Goal: Information Seeking & Learning: Learn about a topic

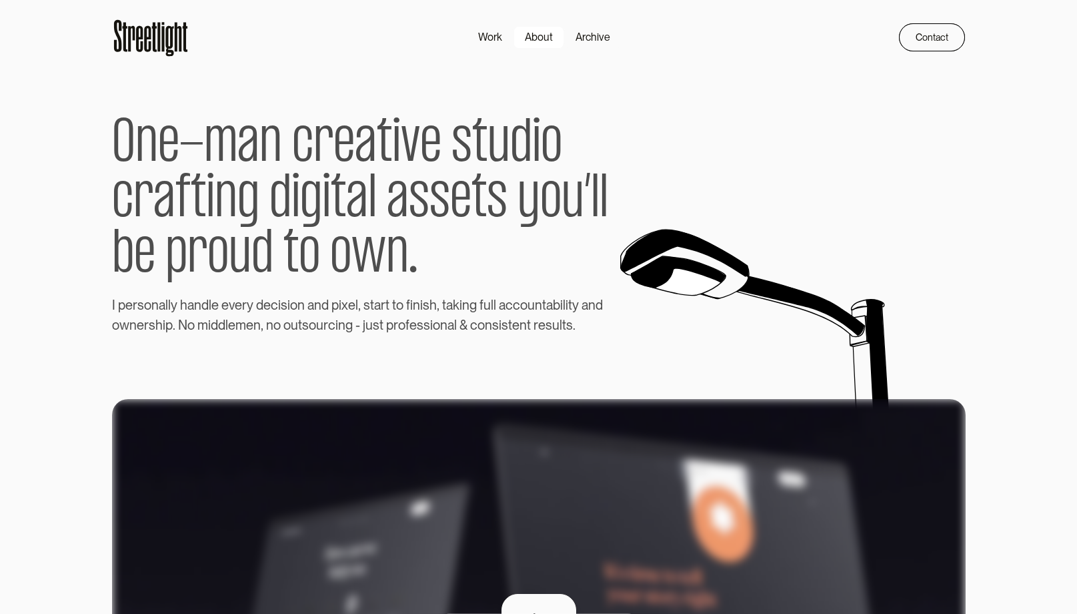
click at [550, 37] on div "About" at bounding box center [539, 37] width 28 height 16
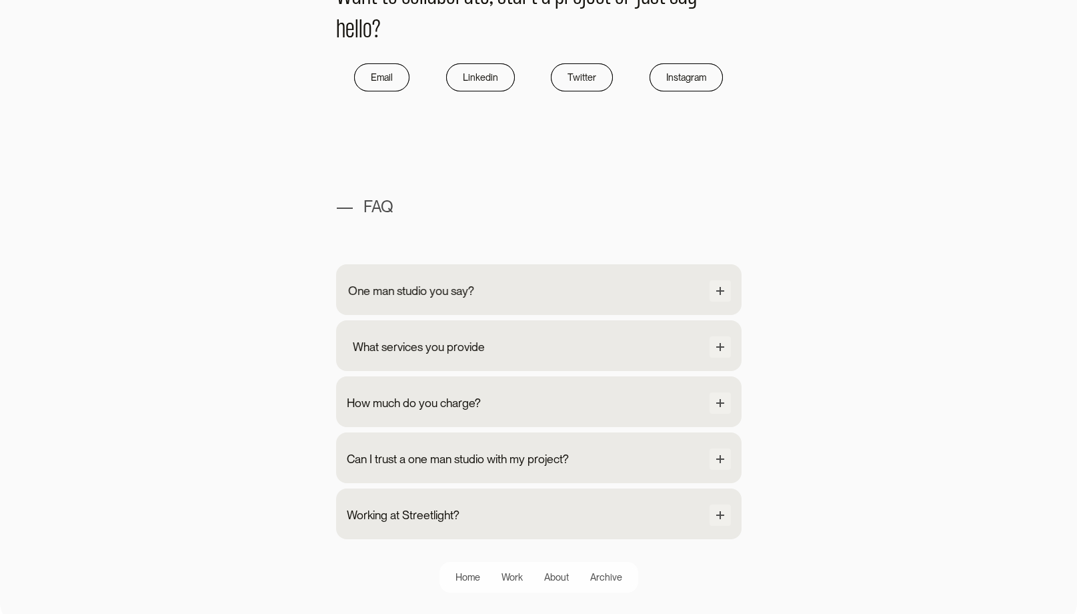
scroll to position [1116, 0]
click at [500, 296] on div "One man studio you say?" at bounding box center [539, 291] width 384 height 24
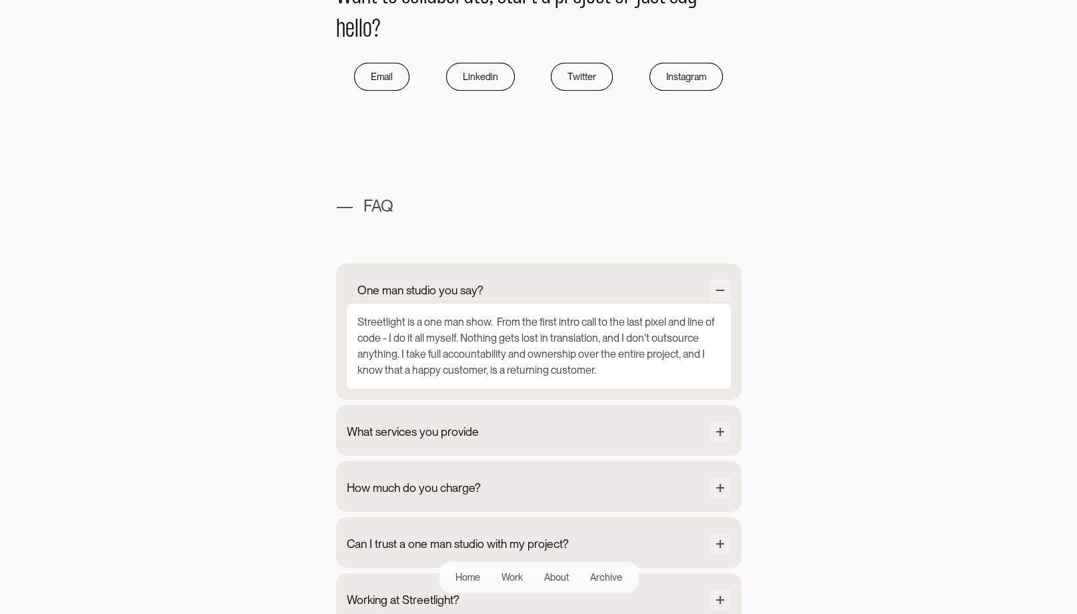
click at [477, 347] on div "Streetlight is a one man show. From the first intro call to the last pixel and …" at bounding box center [539, 345] width 384 height 85
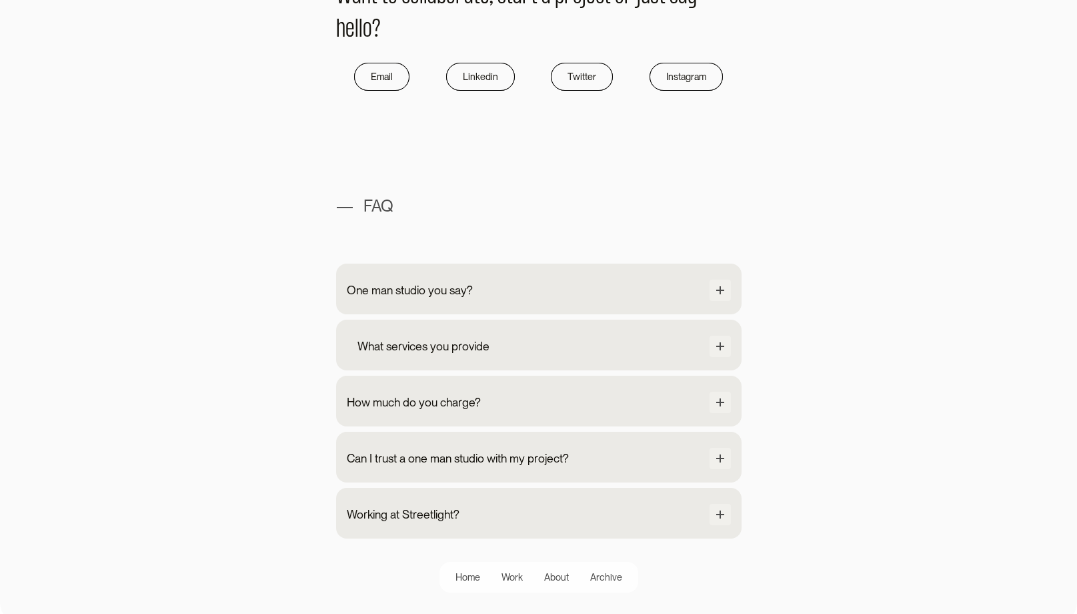
click at [445, 333] on div "What services you provide Product UX/UI Design Prototyping Design system Wirefr…" at bounding box center [538, 344] width 405 height 51
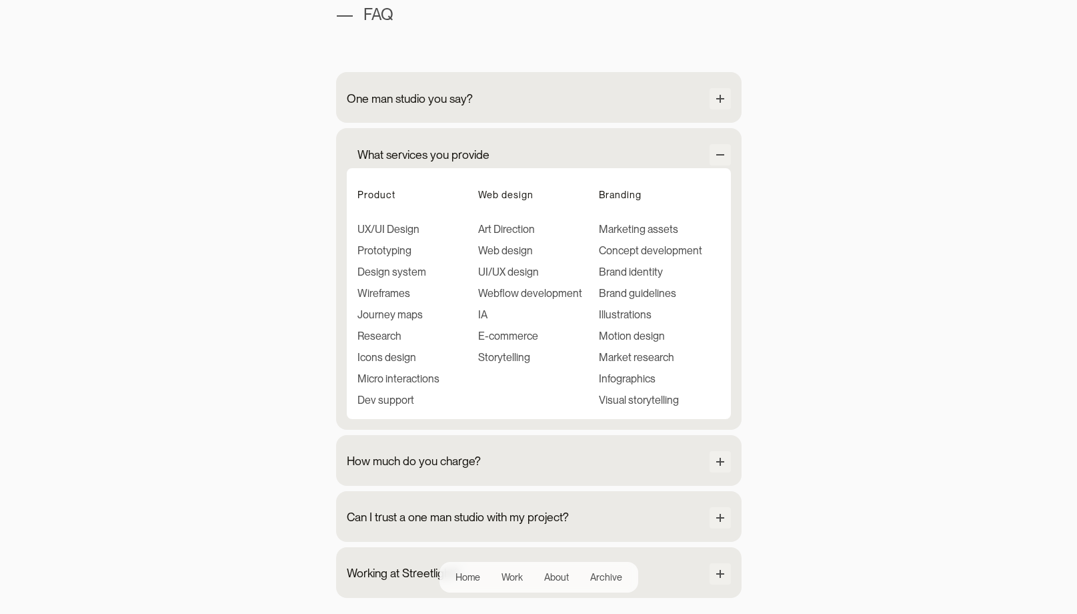
scroll to position [1314, 0]
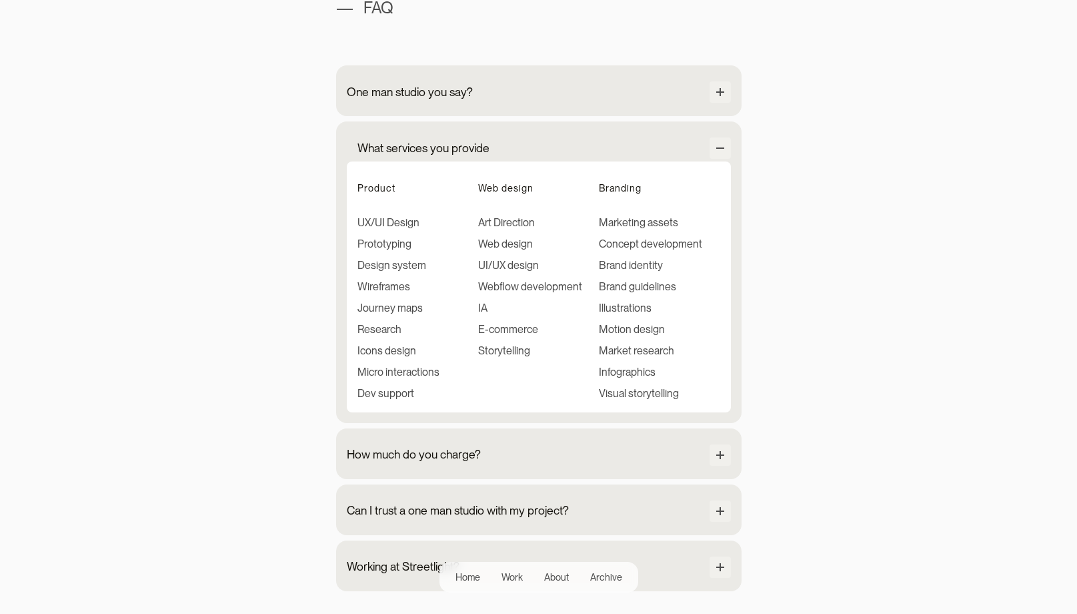
click at [419, 139] on div "What services you provide" at bounding box center [423, 147] width 132 height 17
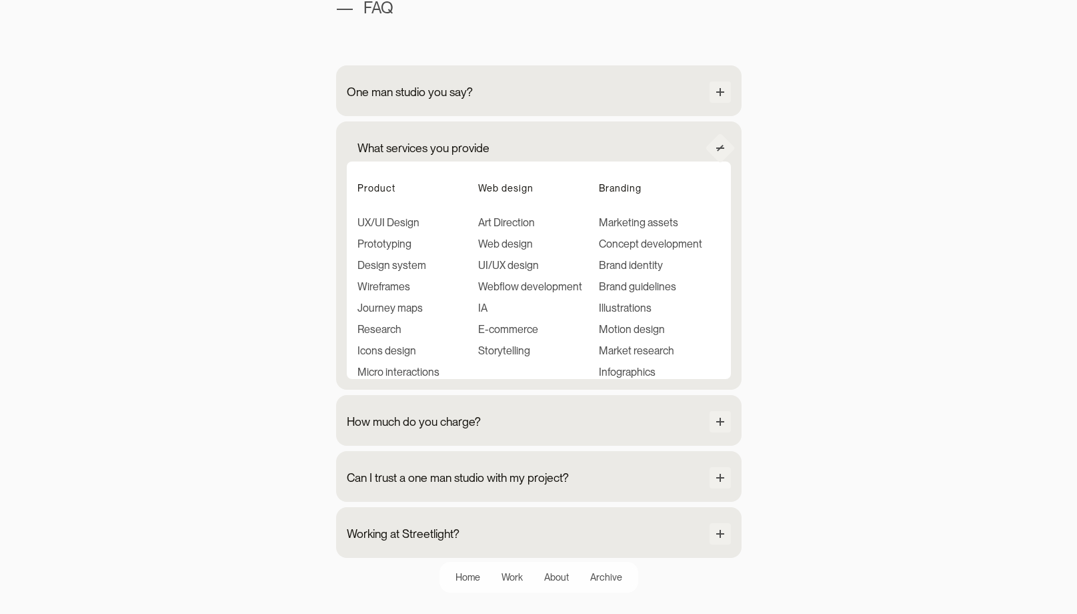
scroll to position [1222, 0]
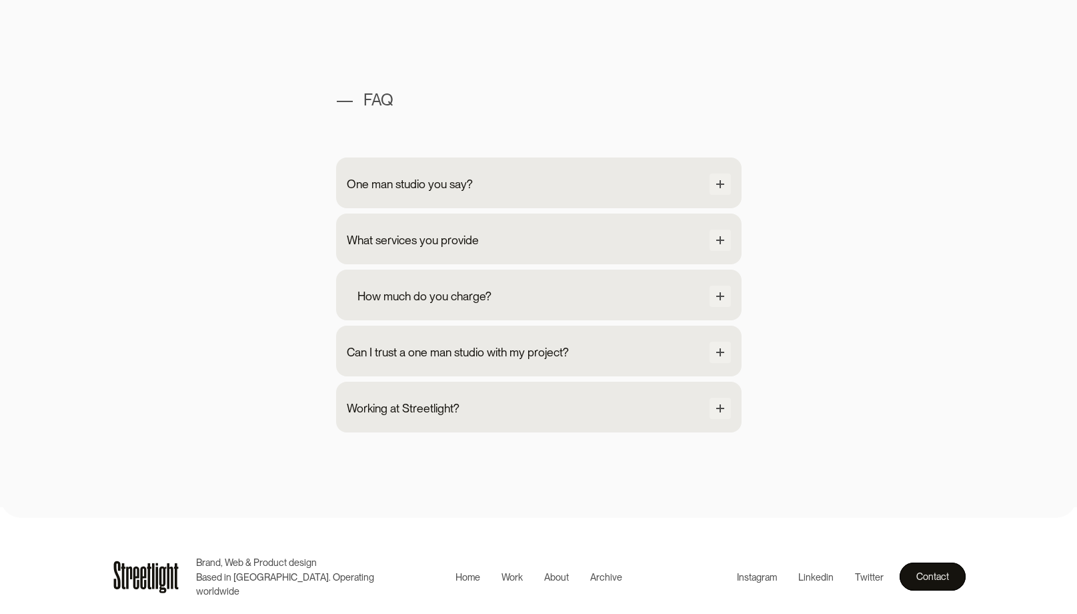
click at [424, 299] on div "How much do you charge?" at bounding box center [424, 295] width 134 height 17
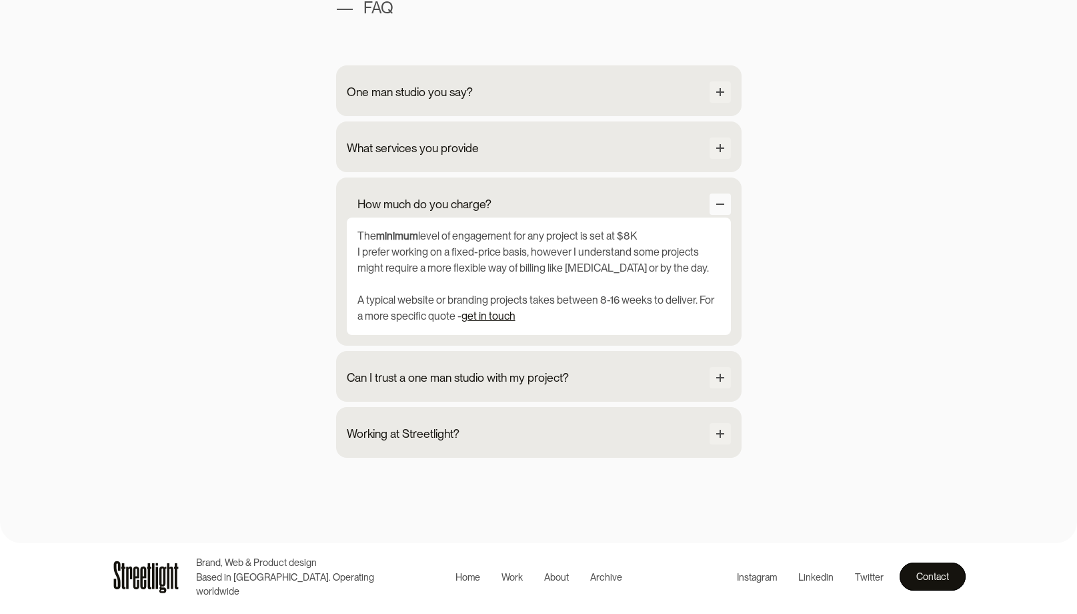
click at [716, 196] on div at bounding box center [720, 203] width 21 height 21
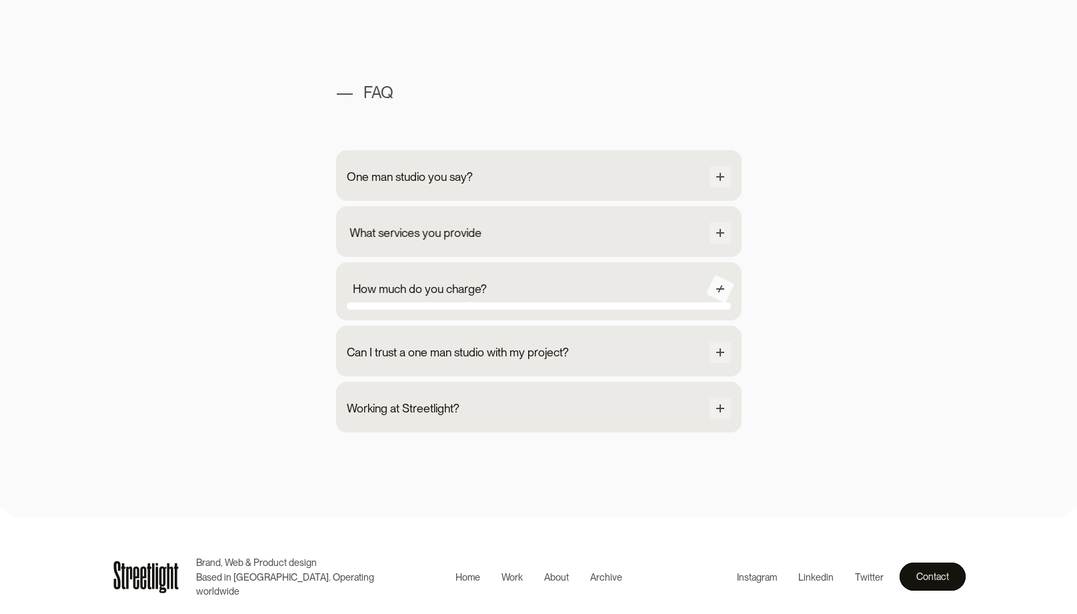
scroll to position [1222, 0]
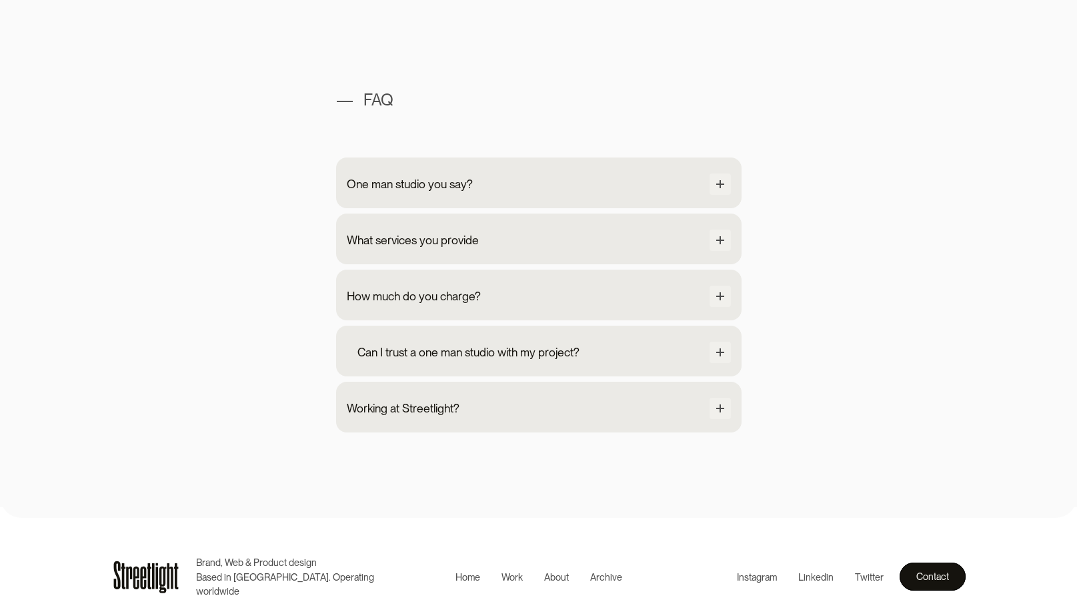
click at [540, 334] on div "Can I trust a one man studio with my project? Going with a one-man studio has m…" at bounding box center [538, 350] width 405 height 51
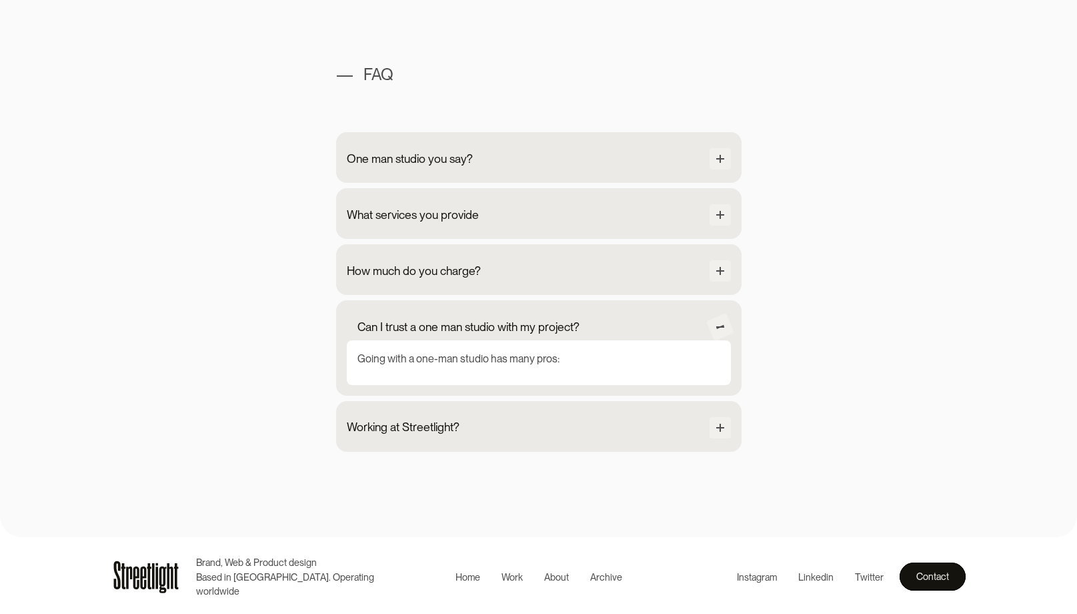
scroll to position [1314, 0]
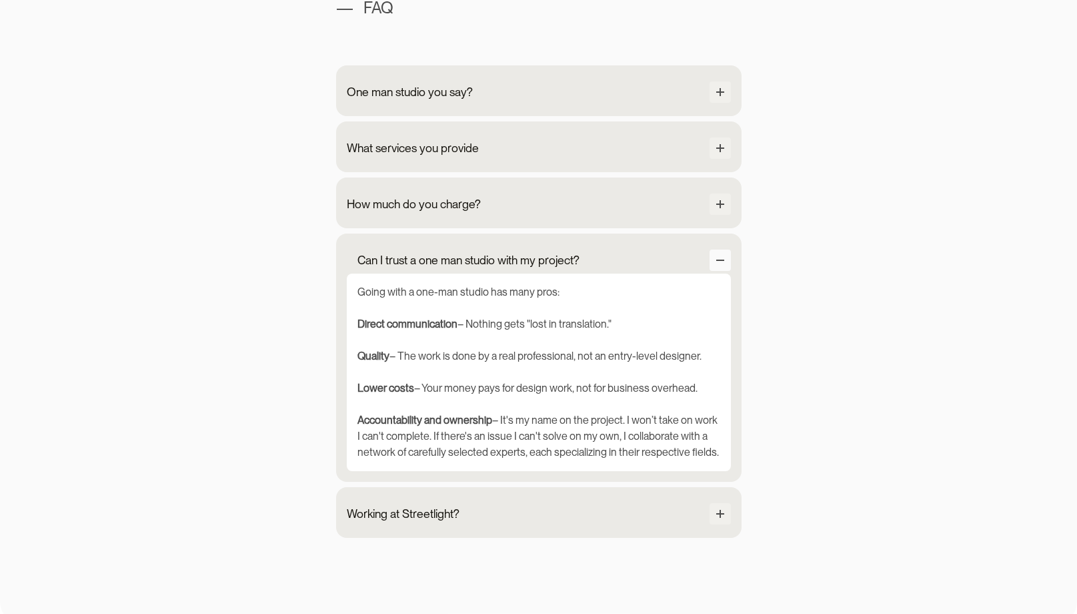
click at [724, 259] on div at bounding box center [720, 259] width 8 height 1
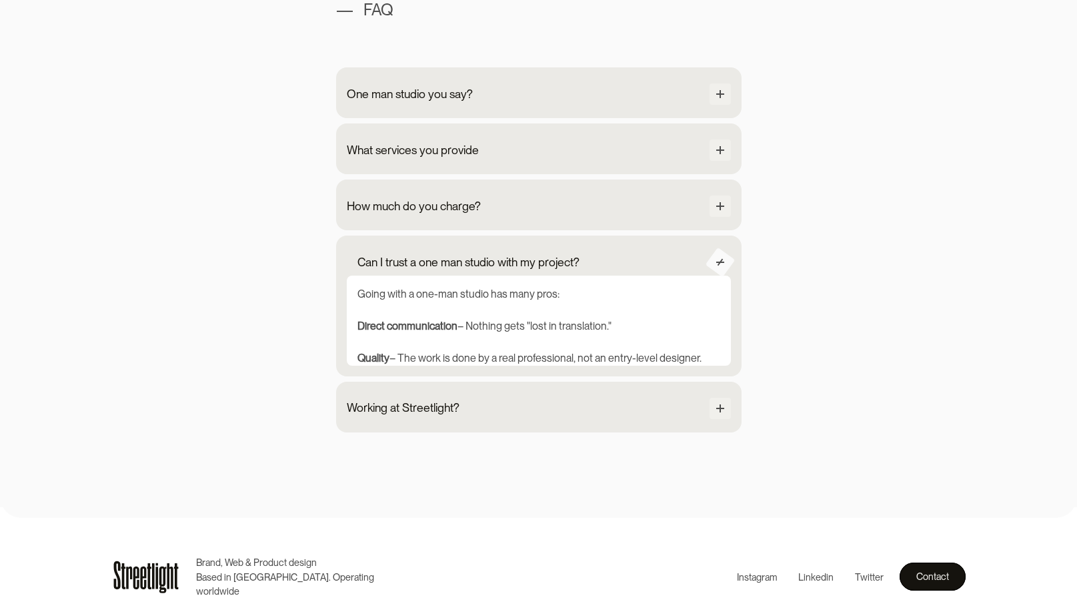
scroll to position [1222, 0]
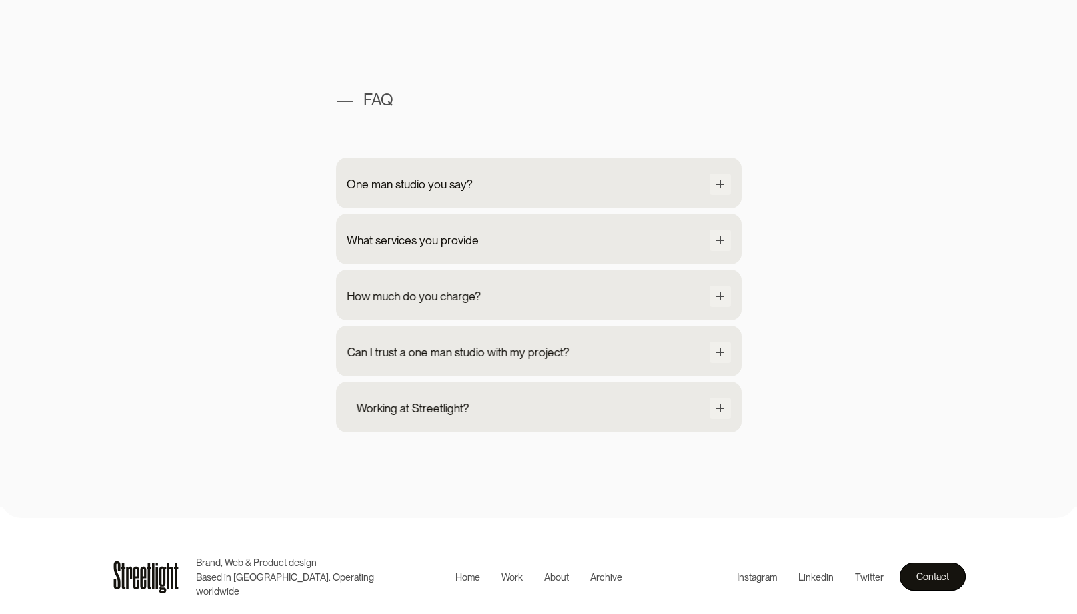
click at [488, 408] on div "Working at Streetlight?" at bounding box center [539, 409] width 384 height 24
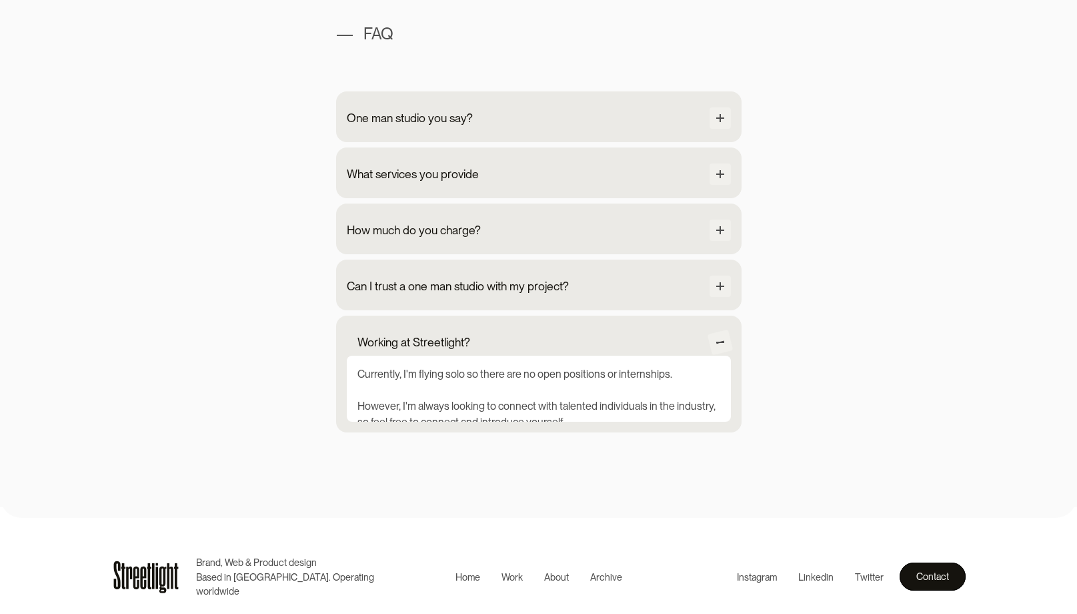
scroll to position [1308, 0]
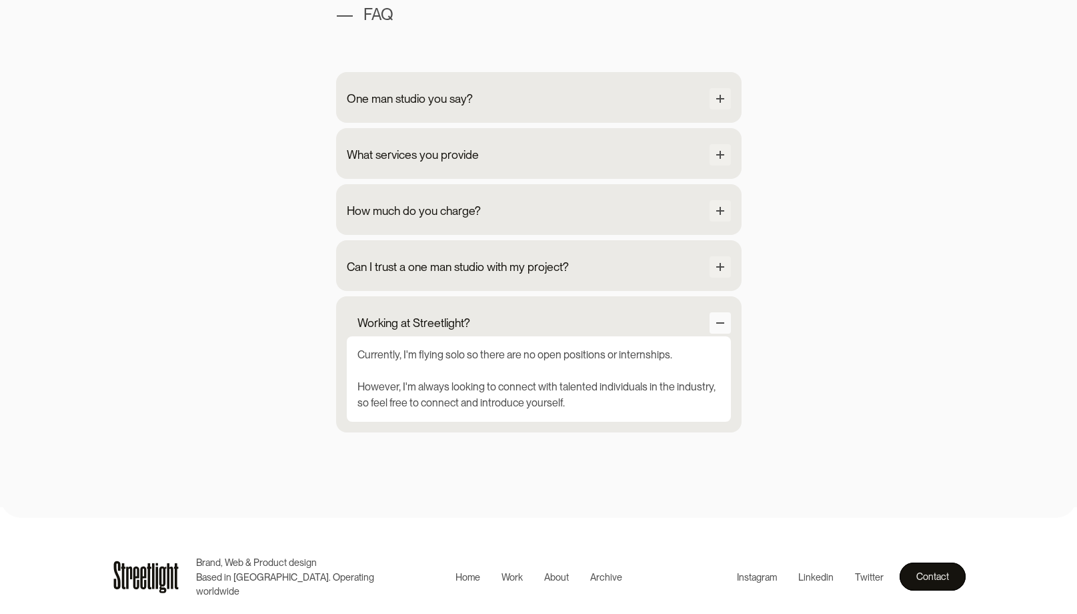
click at [724, 322] on div at bounding box center [720, 322] width 21 height 21
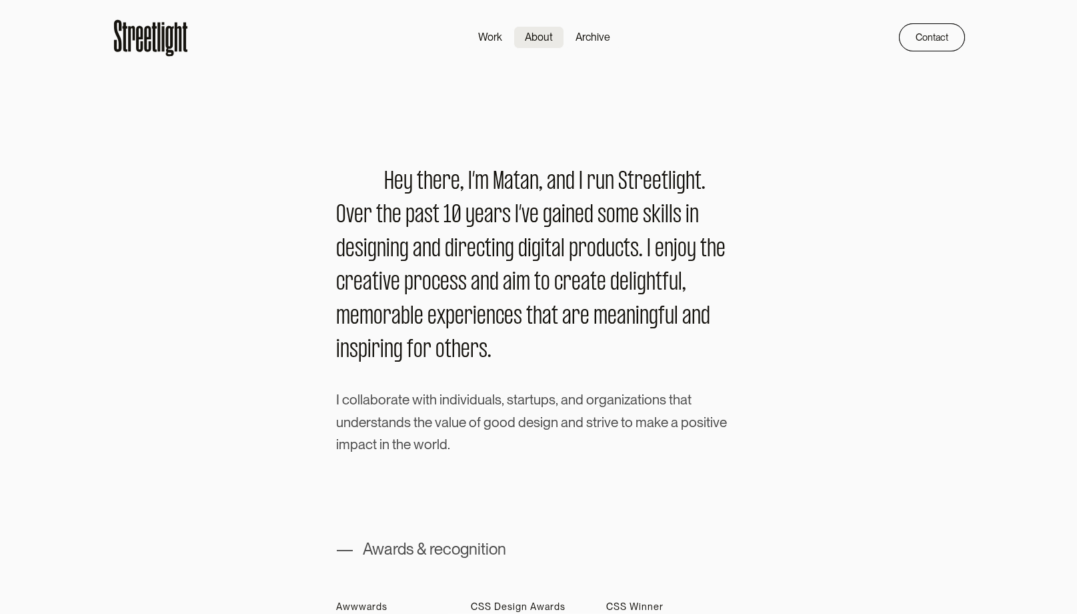
scroll to position [0, 0]
click at [482, 39] on div "Work" at bounding box center [490, 37] width 24 height 16
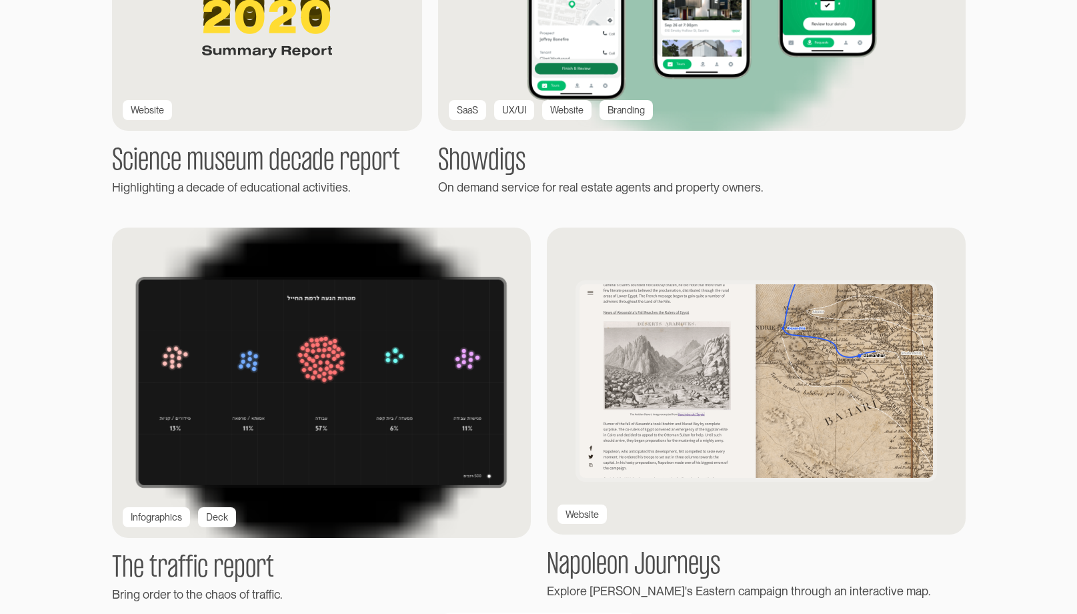
scroll to position [1695, 0]
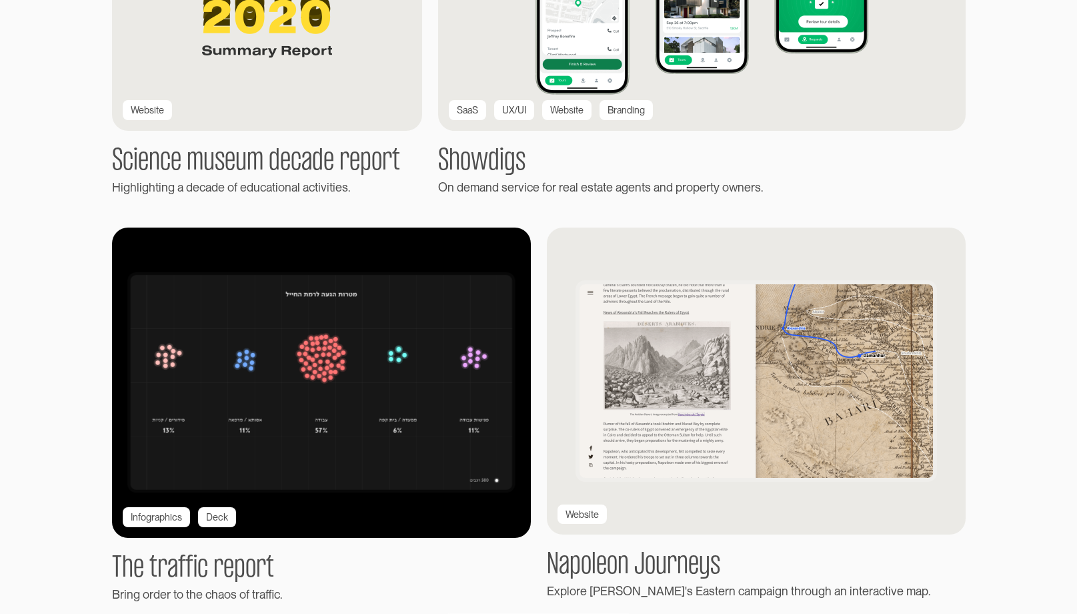
click at [321, 376] on img at bounding box center [321, 382] width 461 height 341
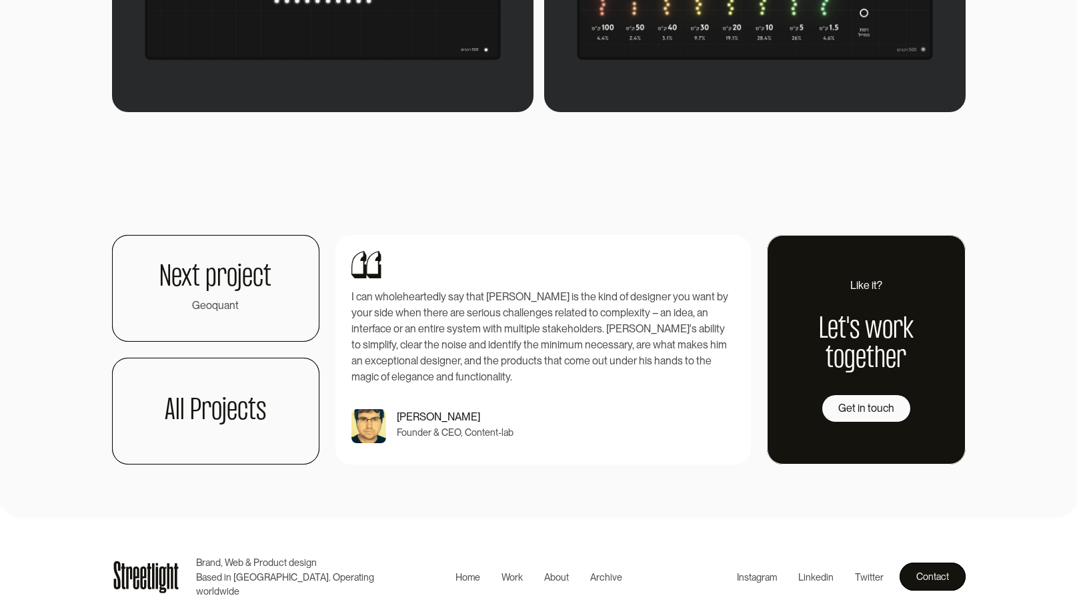
scroll to position [2084, 0]
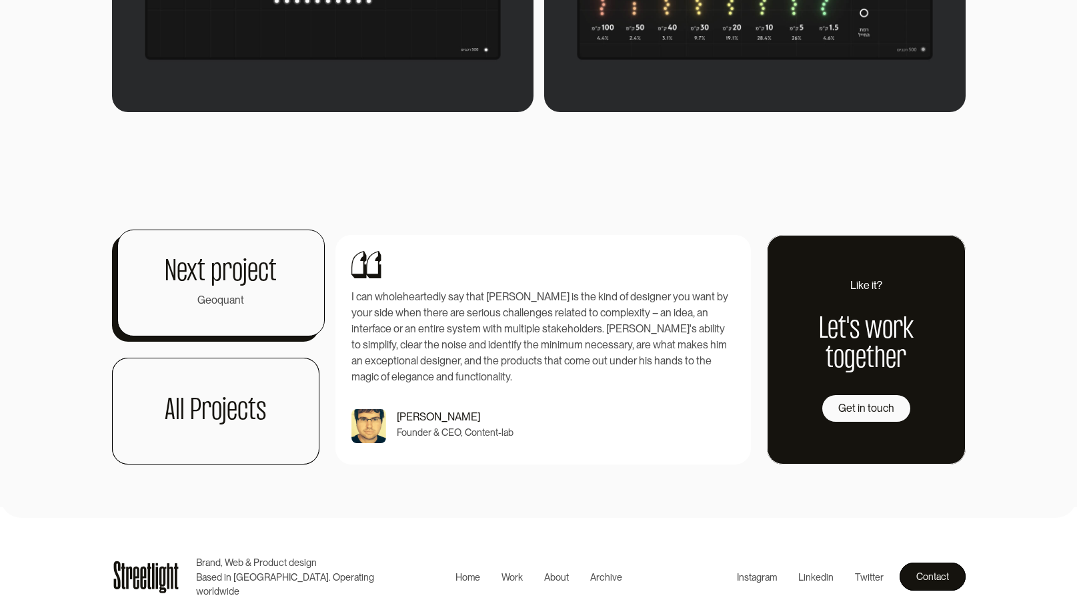
click at [211, 278] on h1 "Next project" at bounding box center [221, 271] width 112 height 29
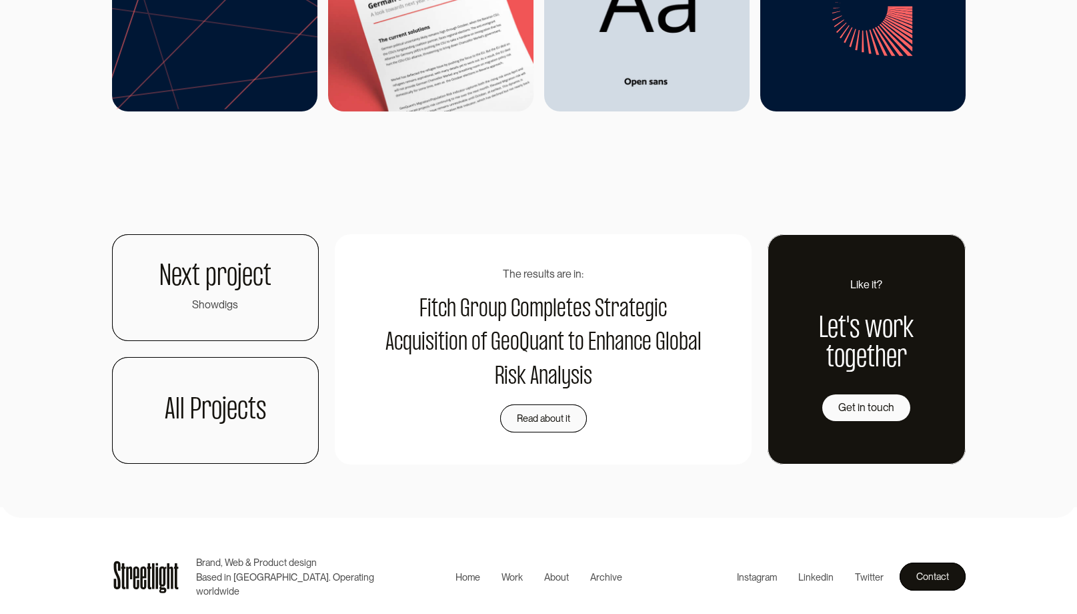
scroll to position [5372, 0]
click at [542, 406] on div "Read about it" at bounding box center [538, 414] width 53 height 16
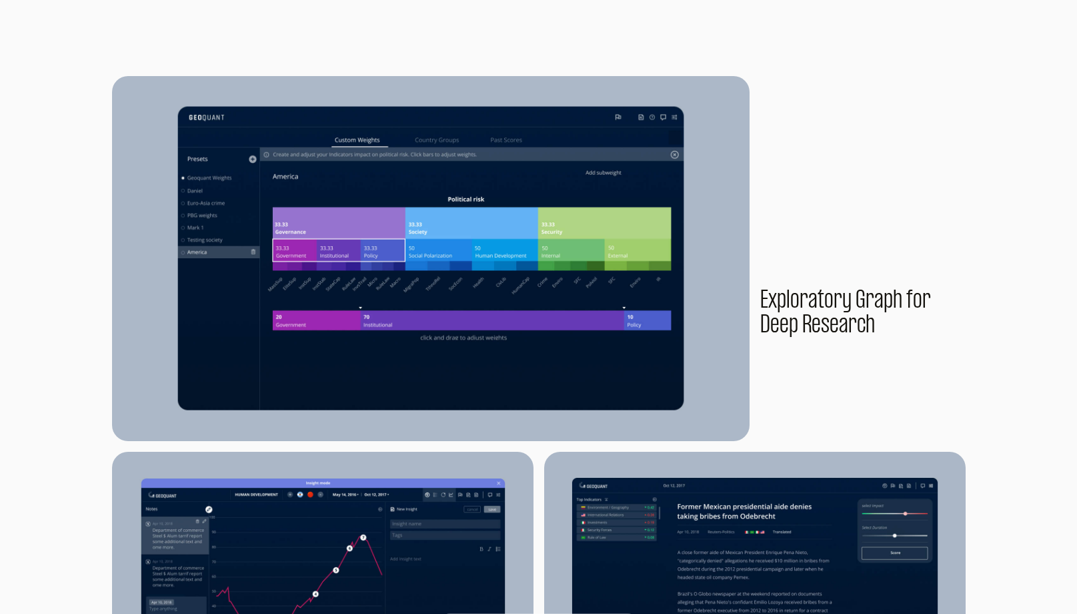
scroll to position [1097, 0]
